Goal: Find specific page/section: Find specific page/section

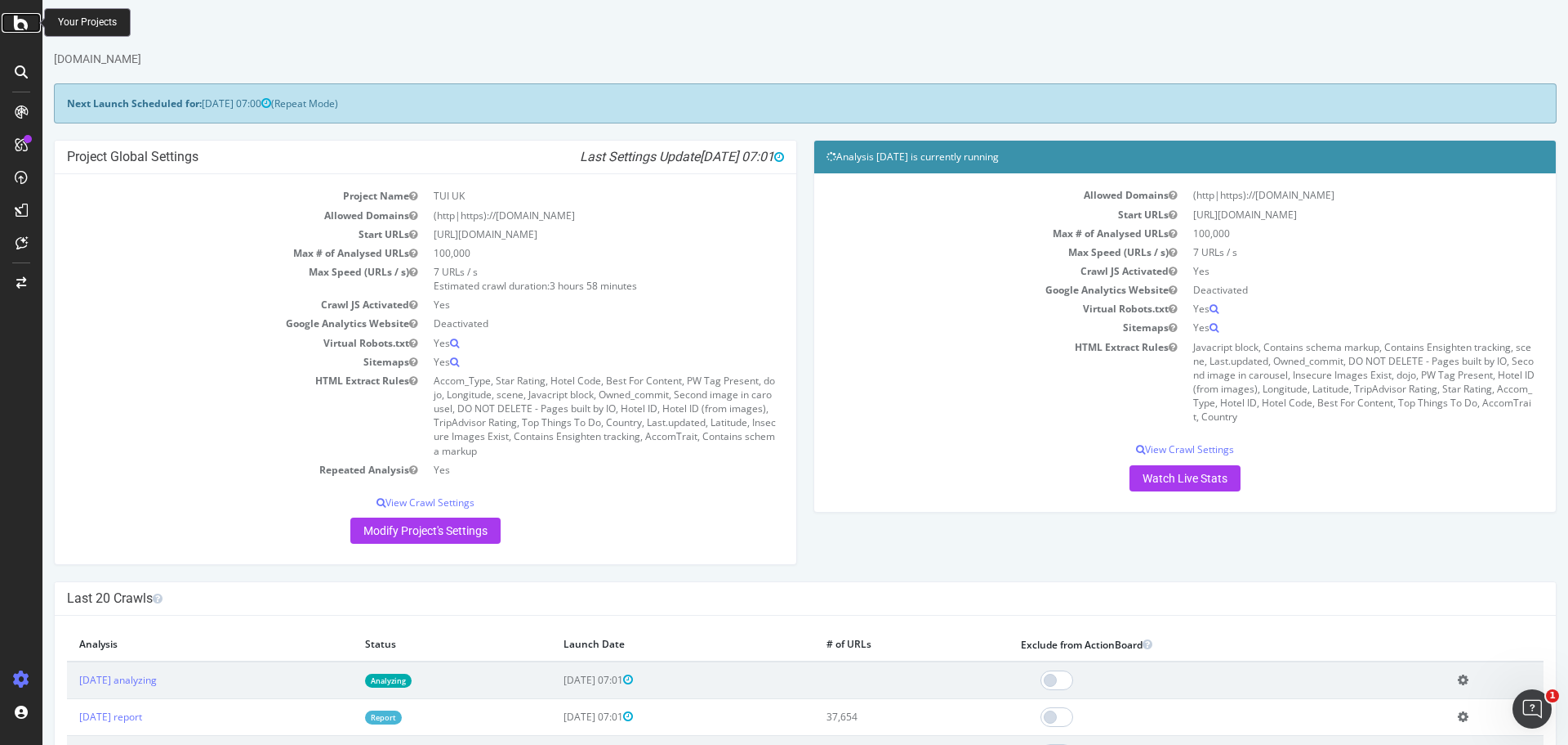
drag, startPoint x: 0, startPoint y: 0, endPoint x: 30, endPoint y: 23, distance: 37.8
click at [30, 23] on div at bounding box center [21, 22] width 39 height 19
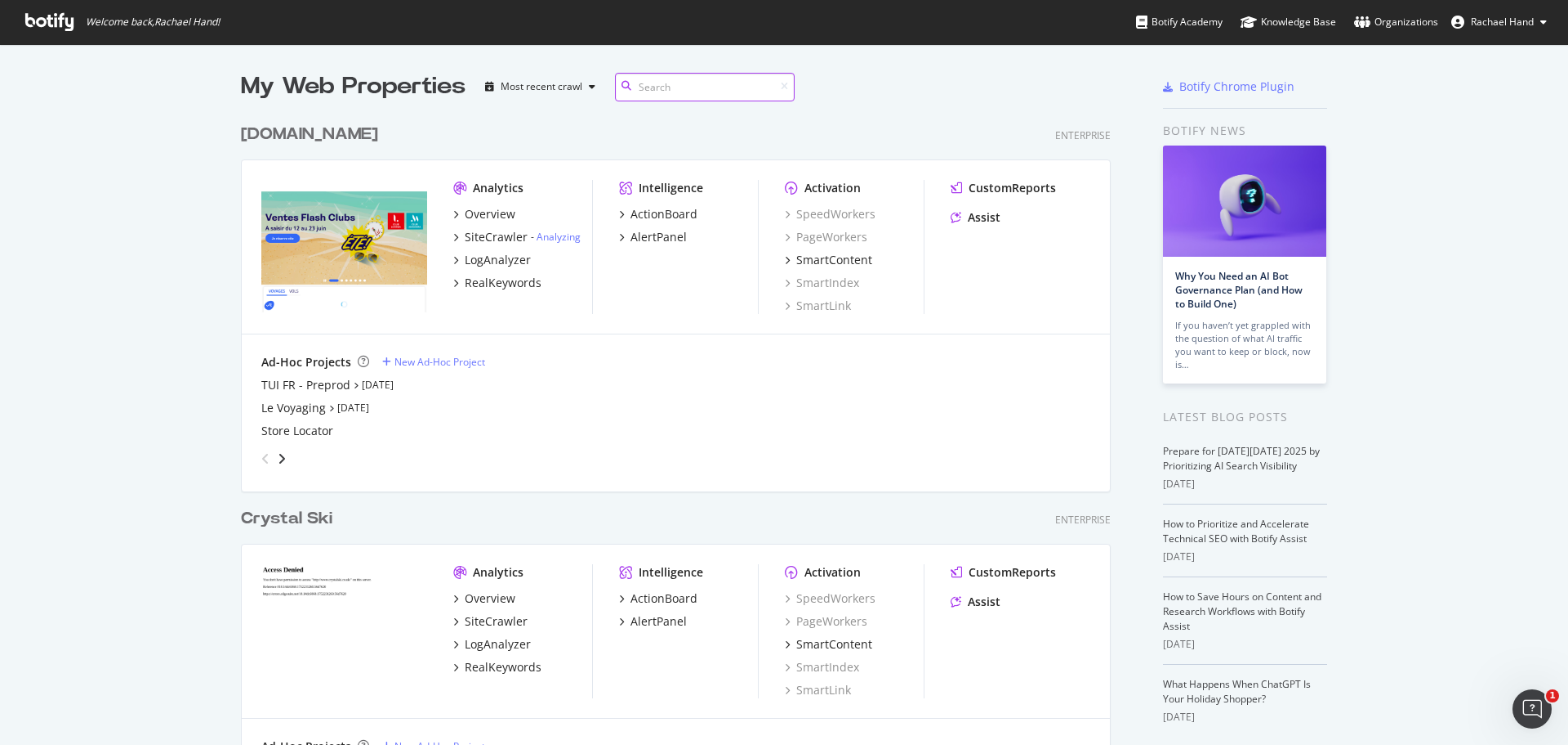
scroll to position [732, 1544]
